Goal: Information Seeking & Learning: Learn about a topic

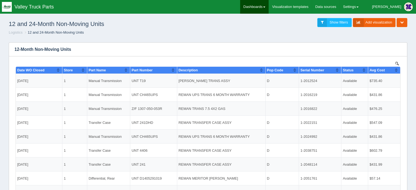
click at [268, 5] on link "Dashboards" at bounding box center [254, 7] width 28 height 14
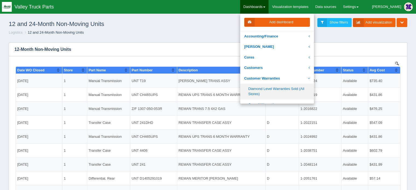
click at [276, 92] on link "Diamond Level Warranties Sold (All Stores)" at bounding box center [277, 92] width 74 height 16
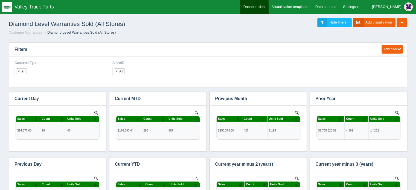
click at [268, 3] on link "Dashboards" at bounding box center [254, 7] width 28 height 14
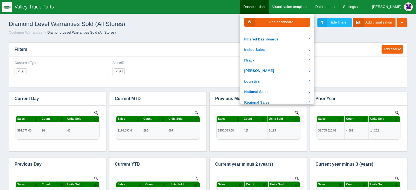
scroll to position [82, 0]
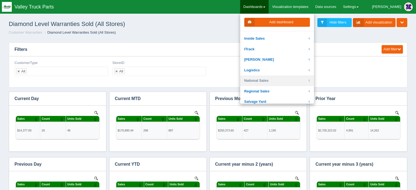
click at [279, 79] on link "National Sales" at bounding box center [277, 81] width 74 height 11
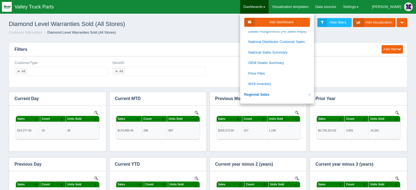
scroll to position [328, 0]
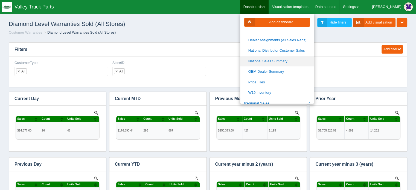
click at [282, 59] on link "National Sales Summary" at bounding box center [277, 61] width 74 height 11
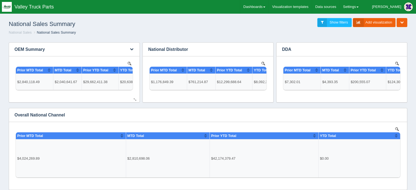
click at [44, 59] on div "No data found." at bounding box center [75, 79] width 120 height 46
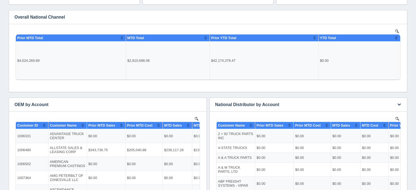
scroll to position [164, 0]
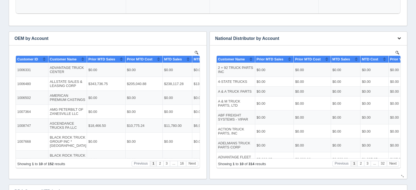
click at [400, 39] on icon "button" at bounding box center [400, 38] width 4 height 4
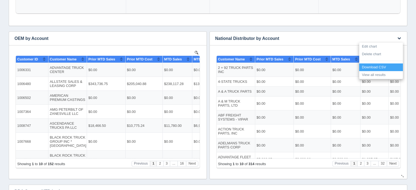
click at [372, 66] on link "Download CSV" at bounding box center [381, 67] width 44 height 8
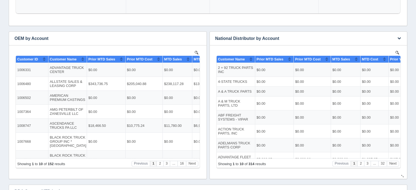
click at [324, 100] on td "$0.00" at bounding box center [312, 103] width 37 height 14
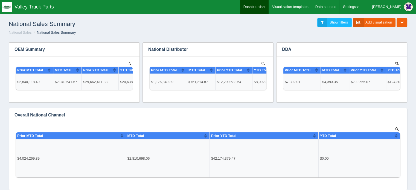
click at [268, 6] on link "Dashboards" at bounding box center [254, 7] width 28 height 14
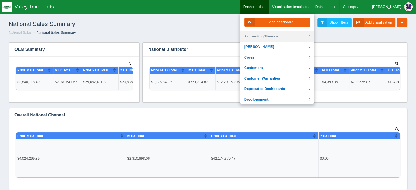
click at [277, 35] on link "Accounting/Finance" at bounding box center [277, 36] width 74 height 11
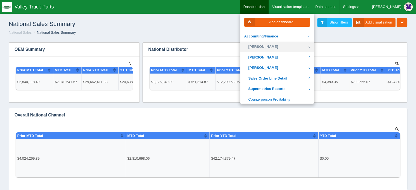
click at [280, 46] on link "[PERSON_NAME]" at bounding box center [277, 47] width 74 height 11
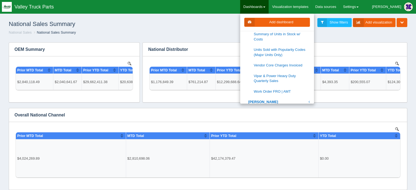
scroll to position [192, 0]
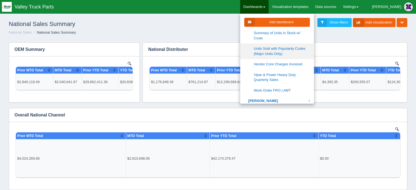
click at [287, 44] on link "Units Sold with Popularity Codes (Major Units Only)" at bounding box center [277, 52] width 74 height 16
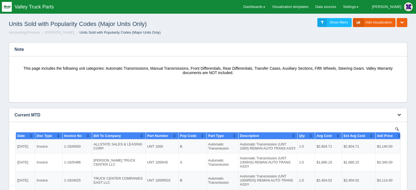
click at [399, 115] on icon "button" at bounding box center [400, 115] width 4 height 4
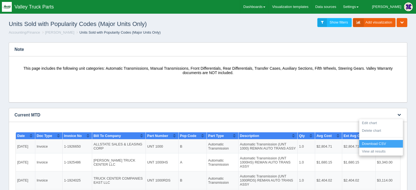
click at [374, 145] on link "Download CSV" at bounding box center [381, 144] width 44 height 8
